Goal: Task Accomplishment & Management: Manage account settings

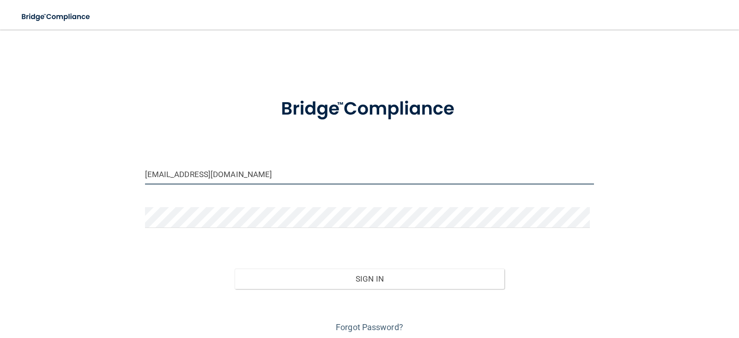
drag, startPoint x: 245, startPoint y: 179, endPoint x: -20, endPoint y: 179, distance: 265.2
click at [0, 179] on html "Toggle navigation Manage My Enterprise Manage My Location [EMAIL_ADDRESS][DOMAI…" at bounding box center [369, 169] width 739 height 338
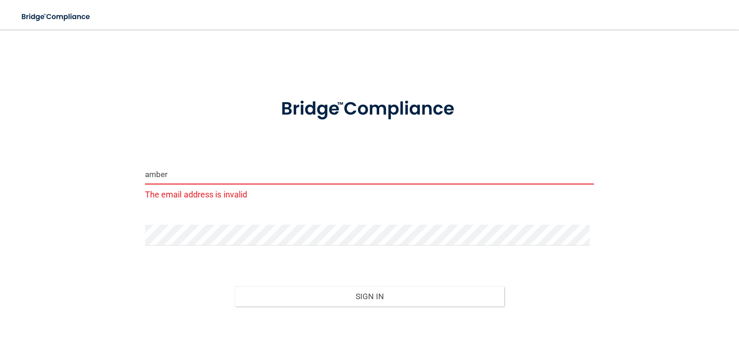
type input "[EMAIL_ADDRESS][PERSON_NAME][DOMAIN_NAME]"
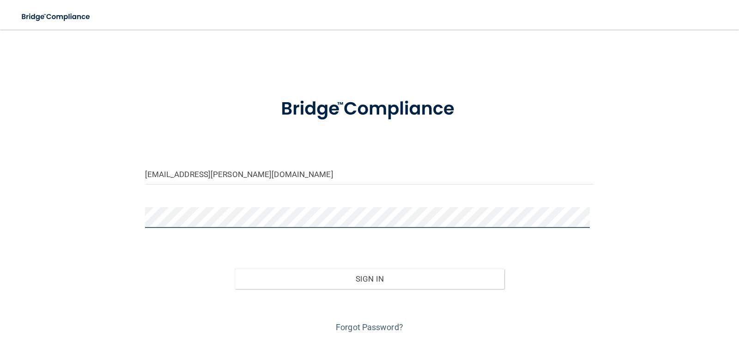
click at [26, 200] on div "[EMAIL_ADDRESS][PERSON_NAME][DOMAIN_NAME] Invalid email/password. You don't hav…" at bounding box center [369, 187] width 702 height 296
click at [373, 289] on div "Forgot Password?" at bounding box center [369, 312] width 463 height 46
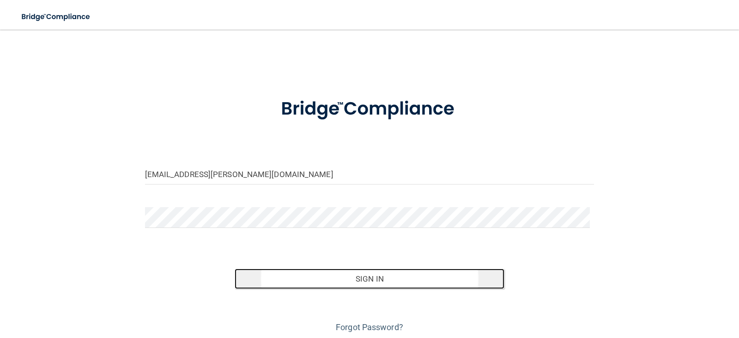
click at [372, 271] on button "Sign In" at bounding box center [370, 278] width 270 height 20
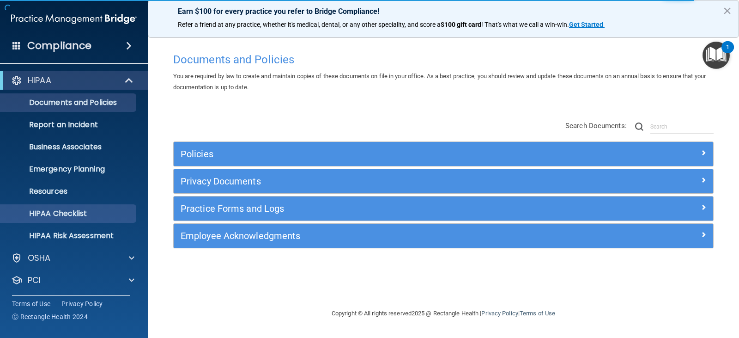
scroll to position [46, 0]
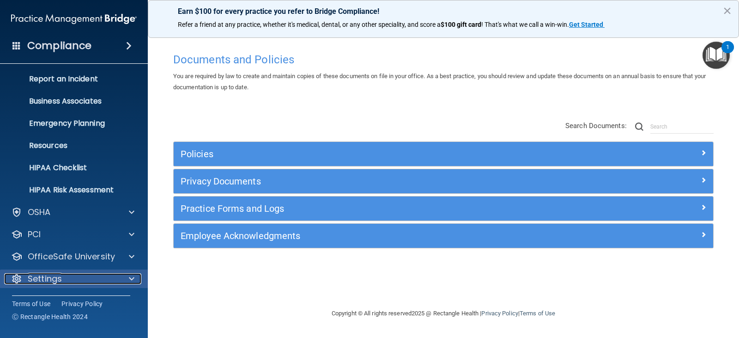
click at [127, 277] on div at bounding box center [130, 278] width 23 height 11
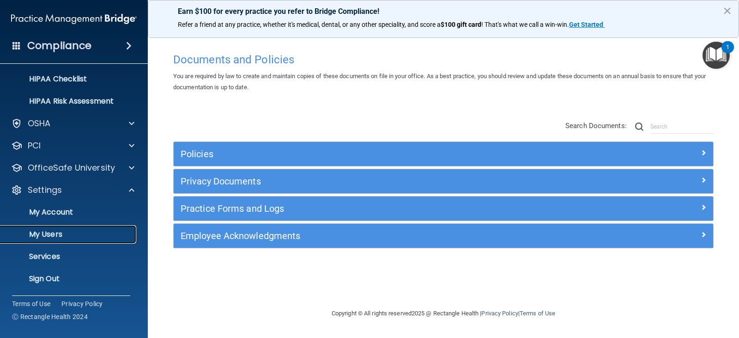
click at [64, 231] on p "My Users" at bounding box center [69, 234] width 126 height 9
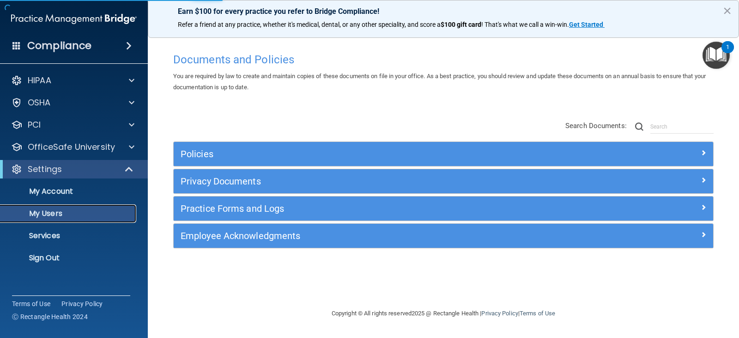
select select "20"
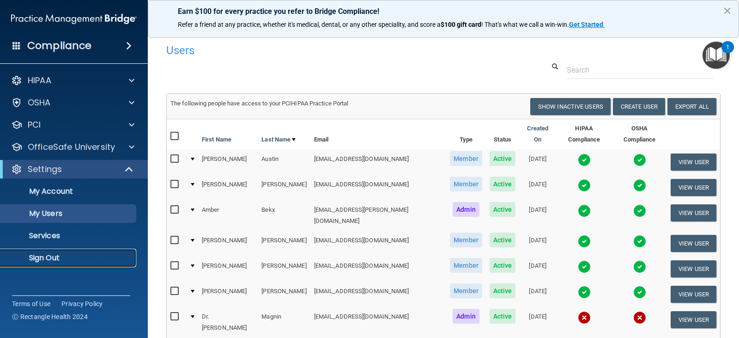
click at [50, 256] on p "Sign Out" at bounding box center [69, 257] width 126 height 9
